Goal: Navigation & Orientation: Find specific page/section

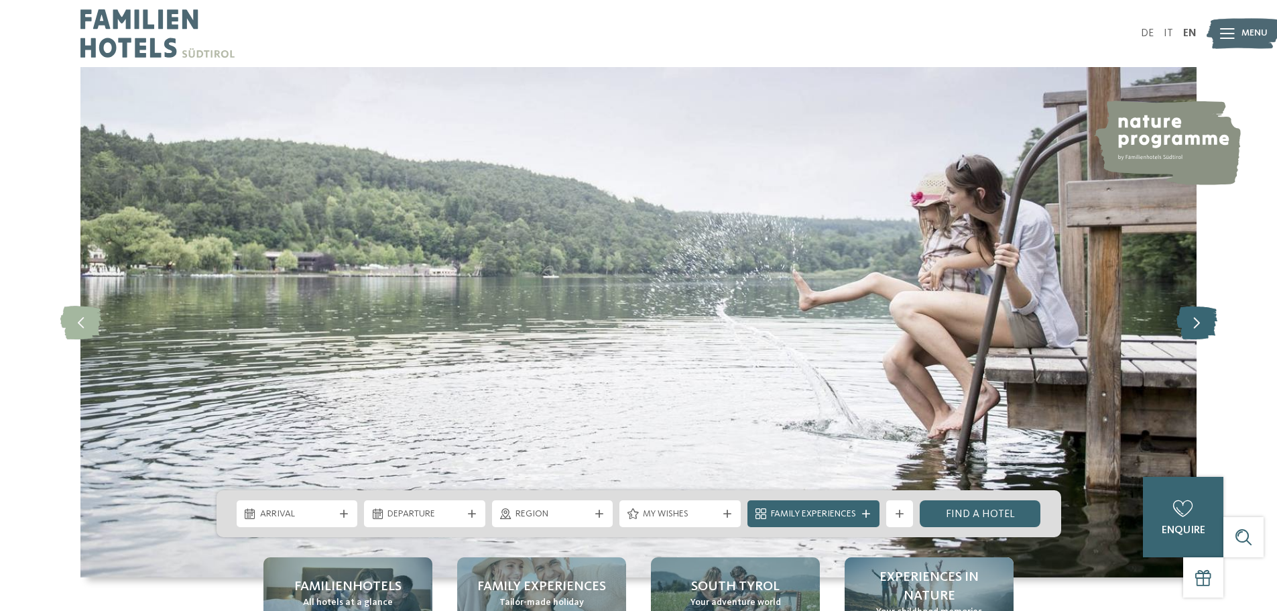
click at [1192, 316] on icon at bounding box center [1196, 323] width 41 height 34
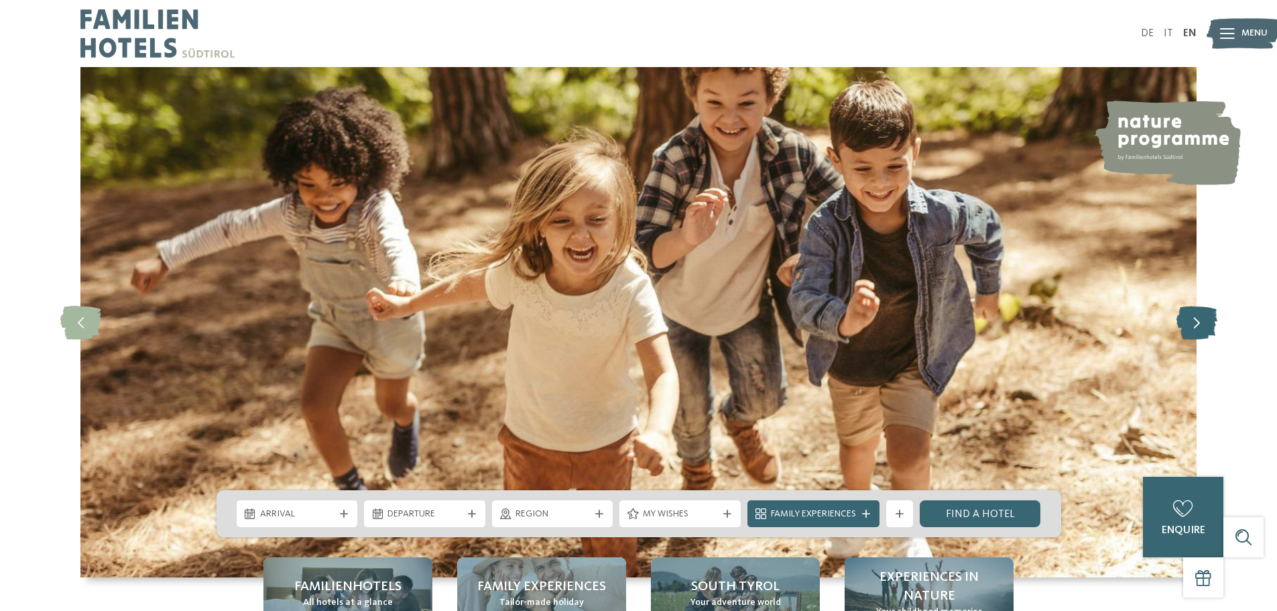
click at [1192, 316] on icon at bounding box center [1196, 323] width 41 height 34
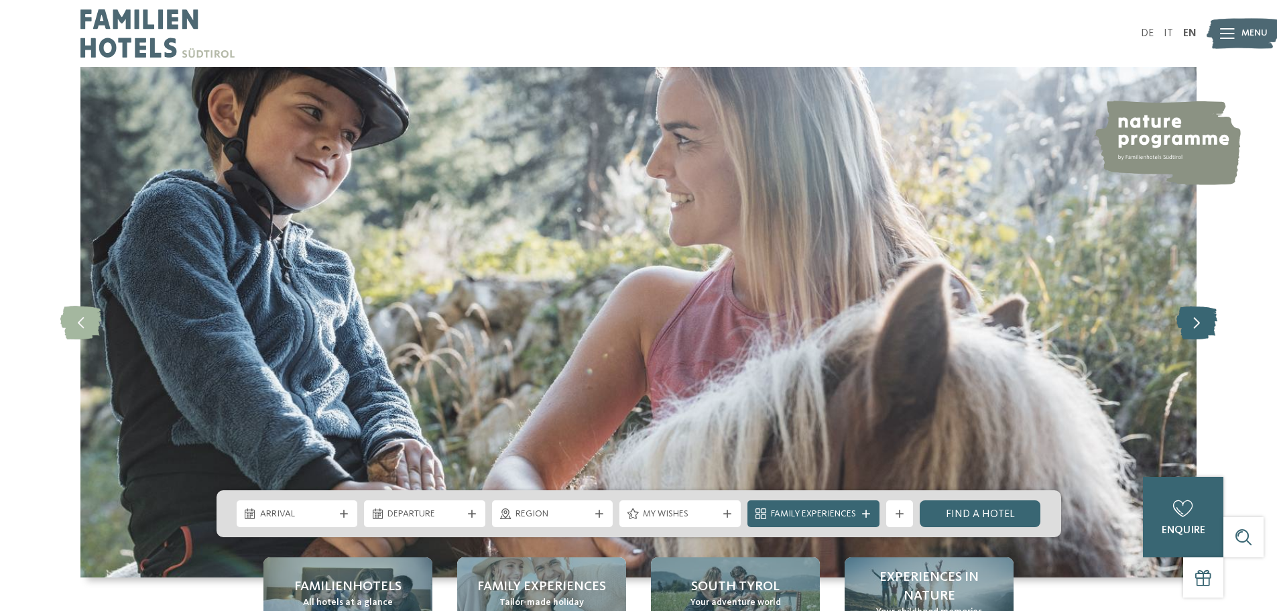
click at [1192, 316] on icon at bounding box center [1196, 323] width 41 height 34
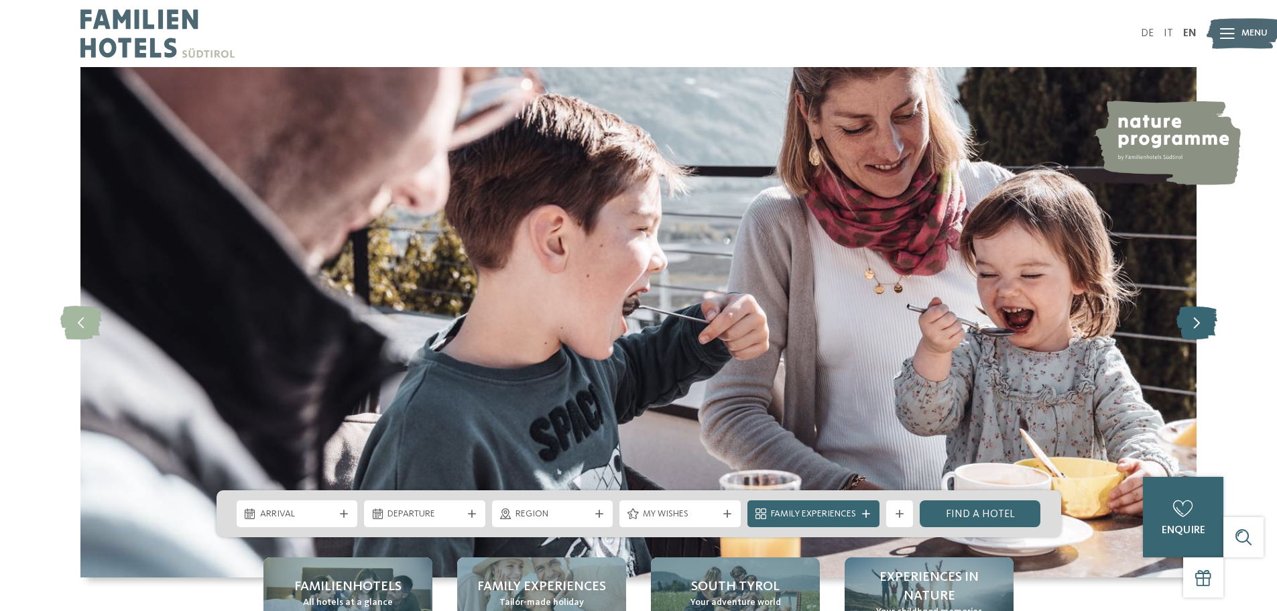
click at [1192, 316] on icon at bounding box center [1196, 323] width 41 height 34
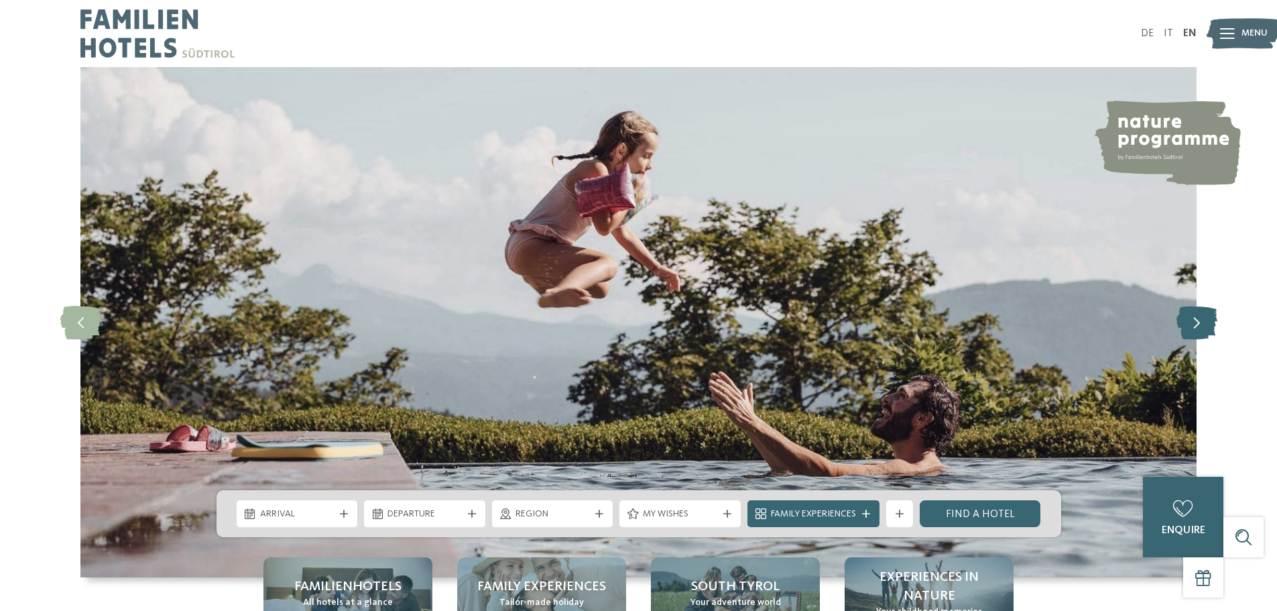
click at [1192, 316] on icon at bounding box center [1196, 323] width 41 height 34
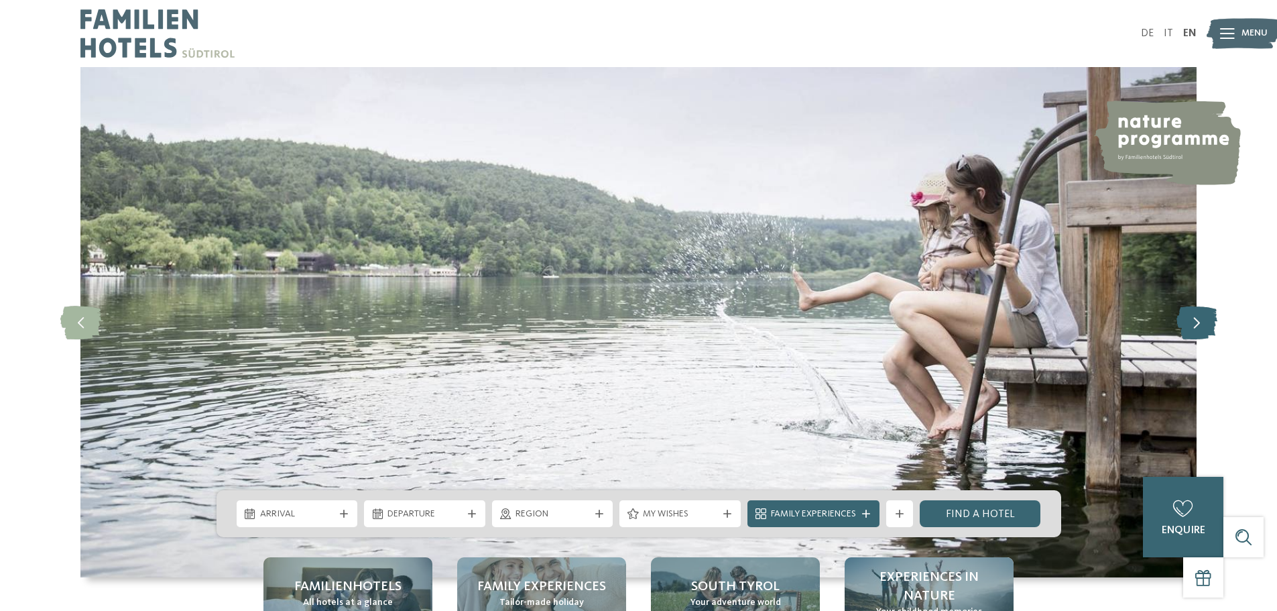
click at [1192, 316] on icon at bounding box center [1196, 323] width 41 height 34
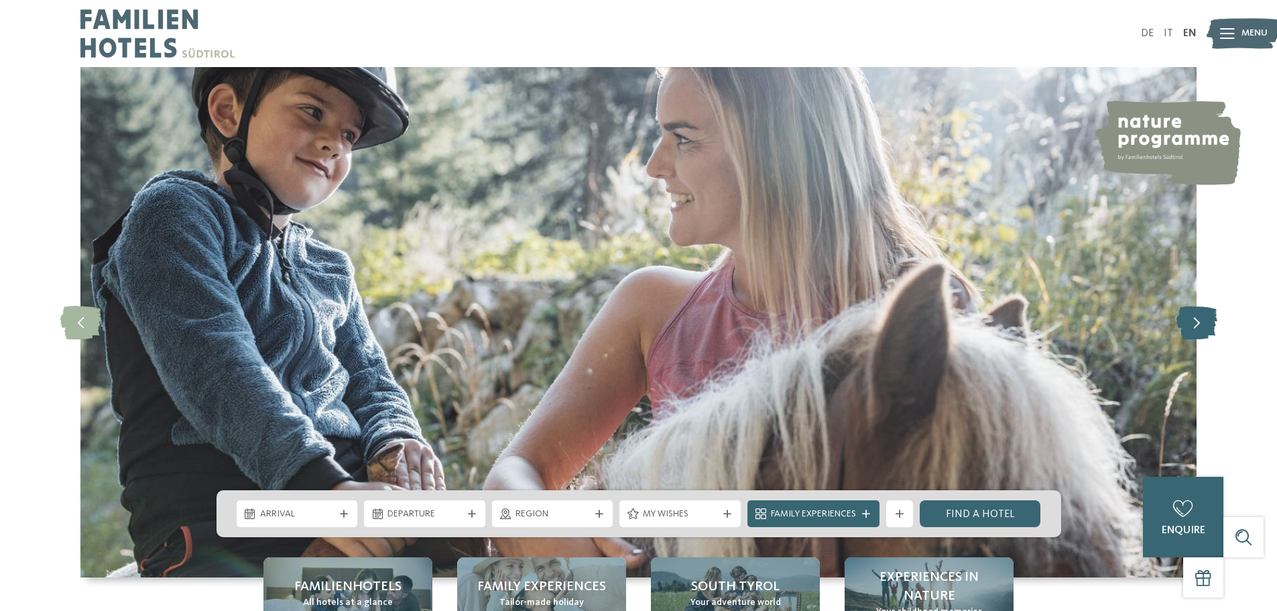
click at [1192, 316] on icon at bounding box center [1196, 323] width 41 height 34
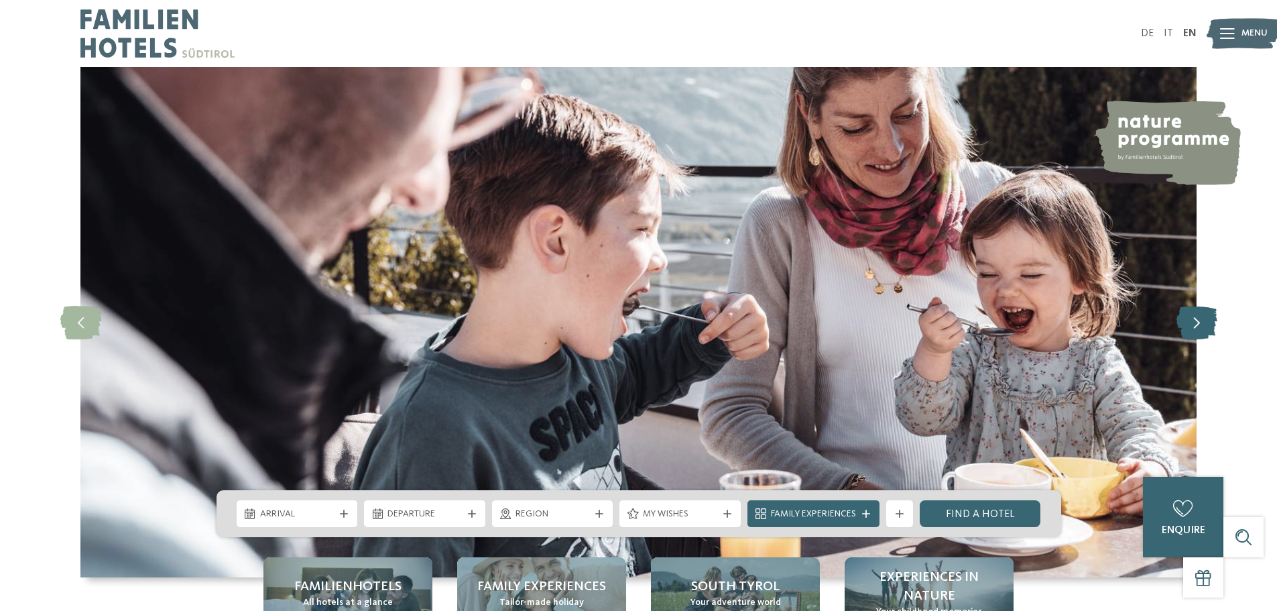
click at [1192, 316] on icon at bounding box center [1196, 323] width 41 height 34
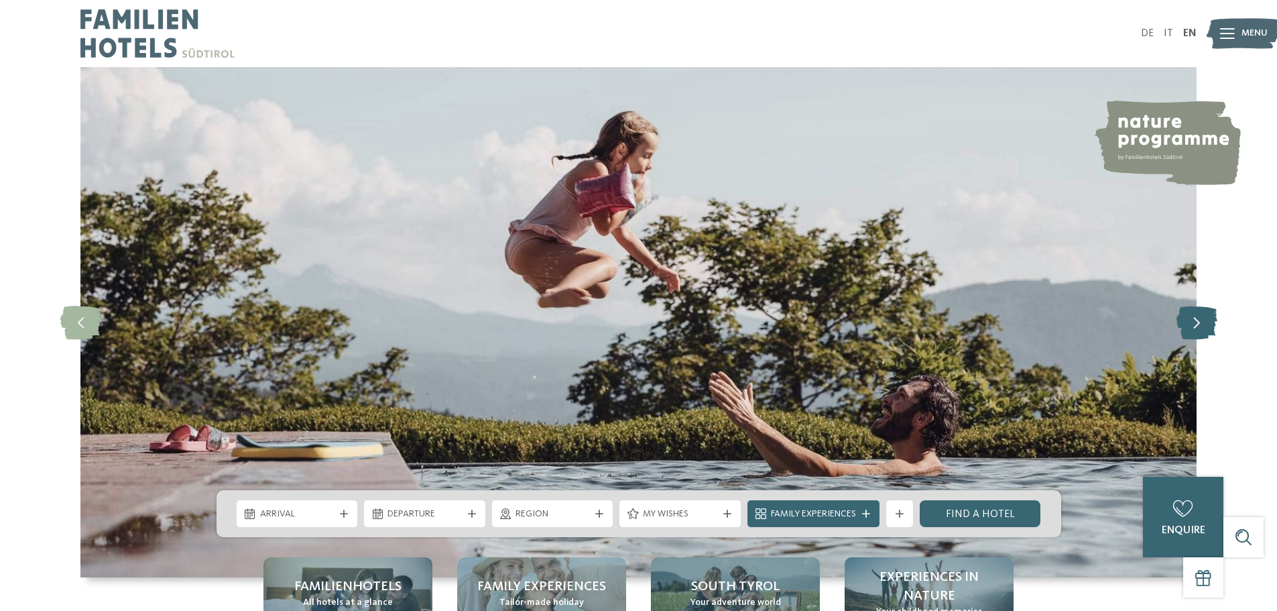
click at [1192, 316] on icon at bounding box center [1196, 323] width 41 height 34
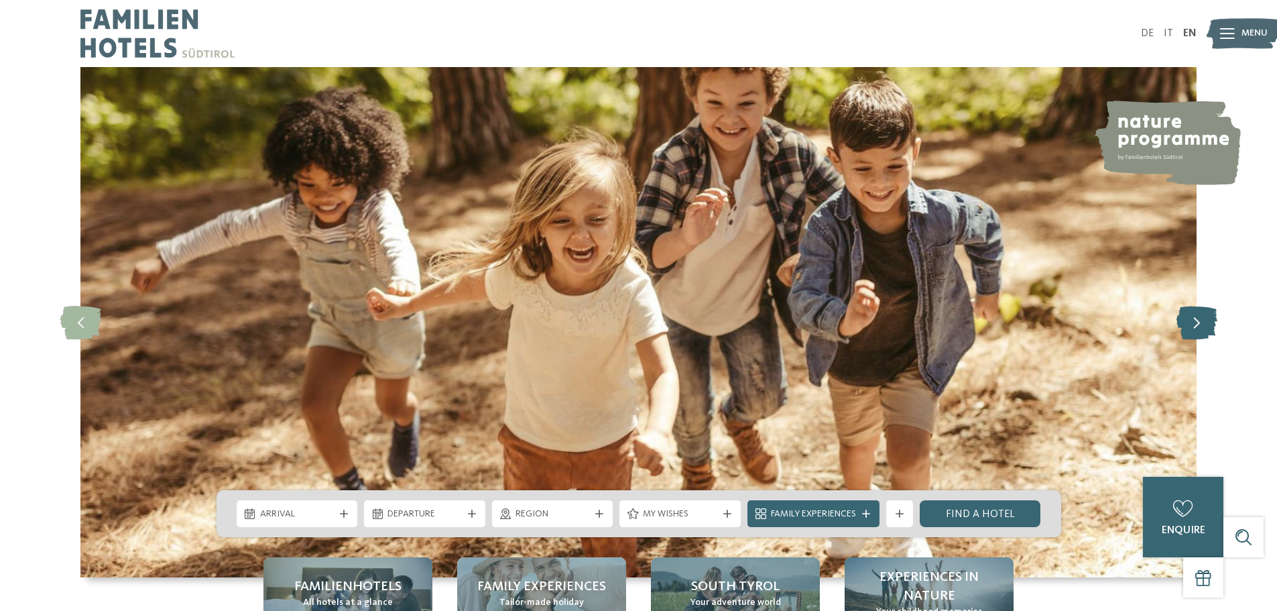
click at [1192, 316] on icon at bounding box center [1196, 323] width 41 height 34
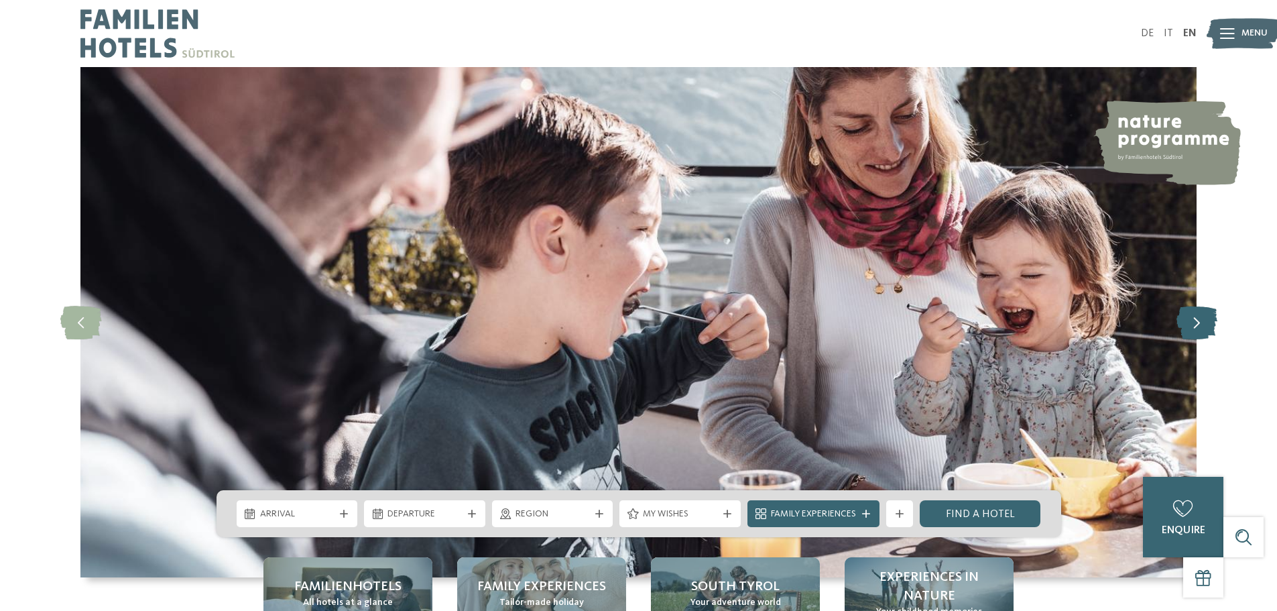
click at [1192, 316] on icon at bounding box center [1196, 323] width 41 height 34
